Goal: Task Accomplishment & Management: Use online tool/utility

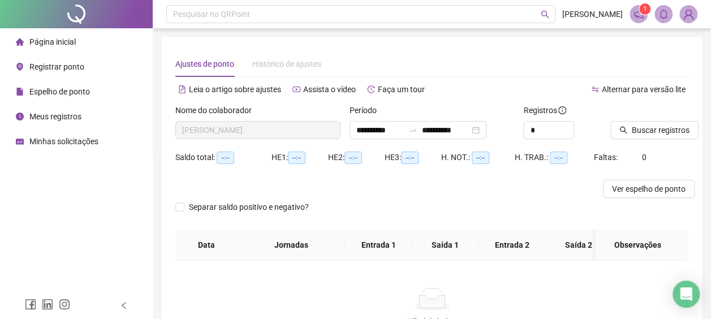
click at [94, 51] on li "Página inicial" at bounding box center [76, 42] width 148 height 23
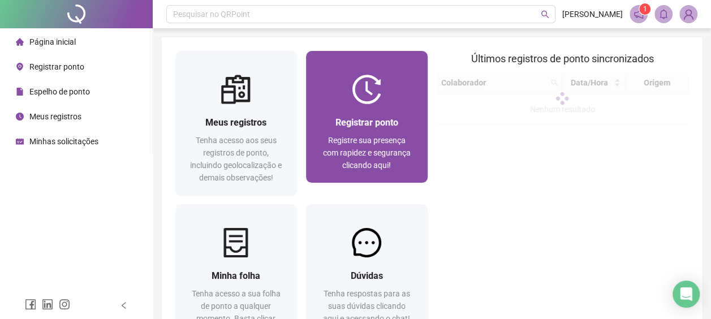
click at [411, 131] on div "Registrar ponto Registre sua presença com rapidez e segurança clicando aqui!" at bounding box center [367, 143] width 94 height 56
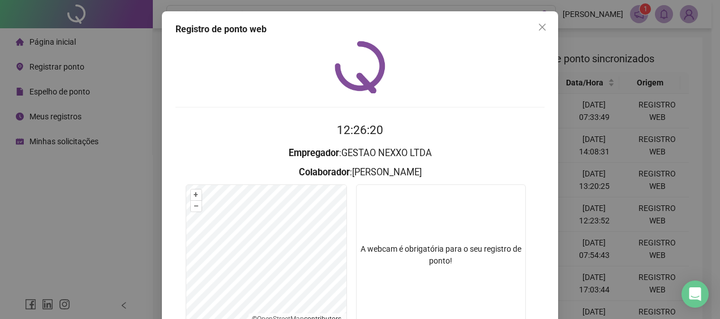
scroll to position [57, 0]
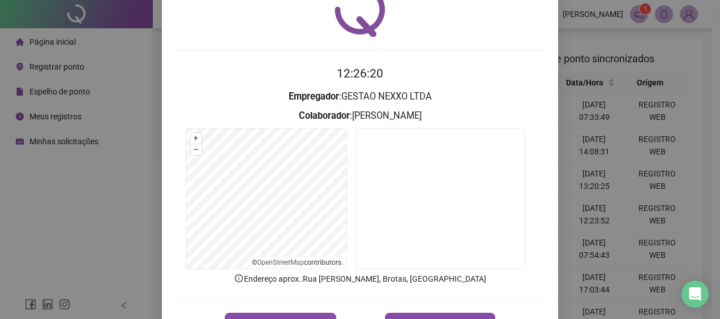
click at [603, 153] on div "Registro de ponto web 12:26:20 Empregador : GESTAO NEXXO LTDA Colaborador : [PE…" at bounding box center [360, 159] width 720 height 319
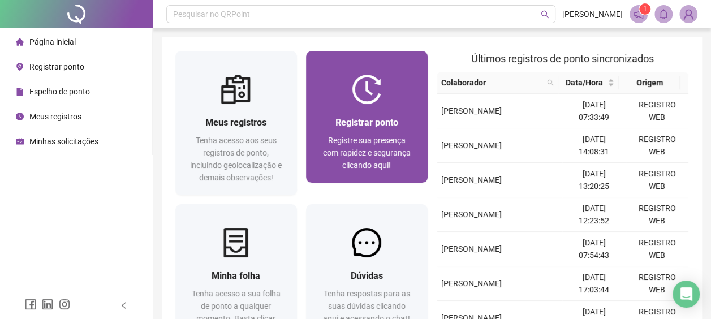
click at [386, 122] on span "Registrar ponto" at bounding box center [366, 122] width 63 height 11
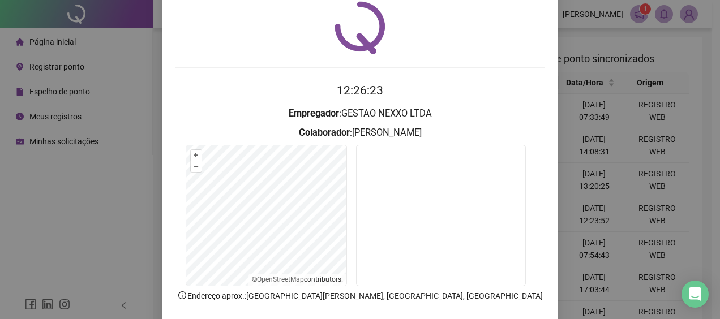
scroll to position [57, 0]
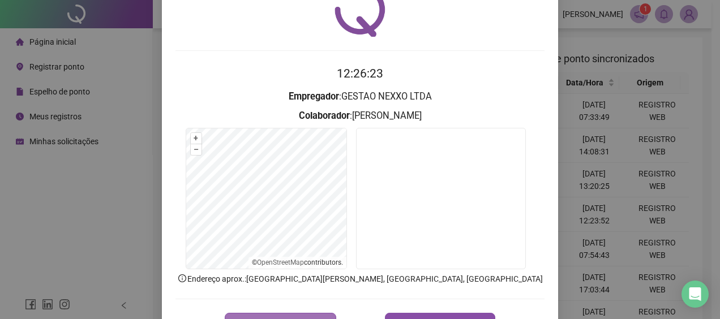
click at [322, 313] on button "REGISTRAR PONTO" at bounding box center [280, 324] width 111 height 23
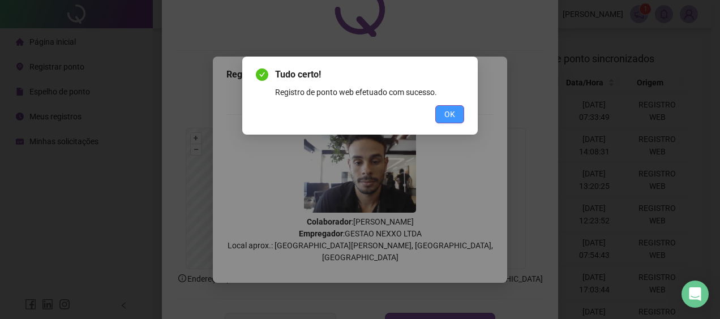
click at [456, 110] on button "OK" at bounding box center [449, 114] width 29 height 18
